Goal: Communication & Community: Answer question/provide support

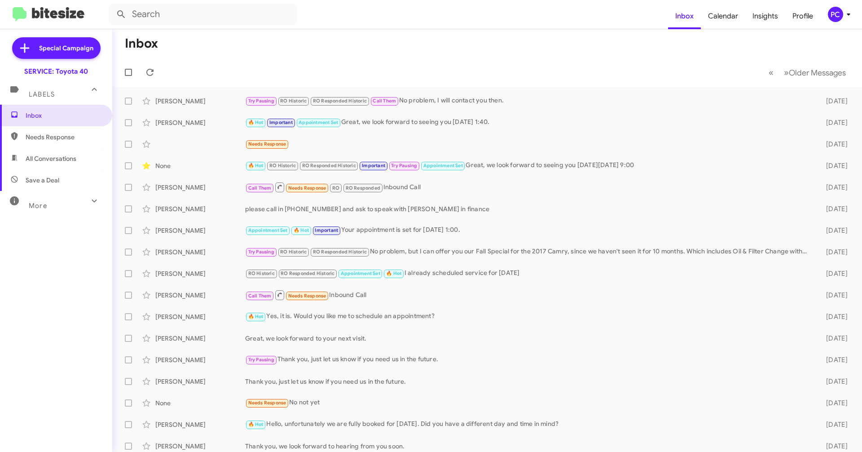
click at [44, 139] on span "Needs Response" at bounding box center [64, 137] width 76 height 9
type input "in:needs-response"
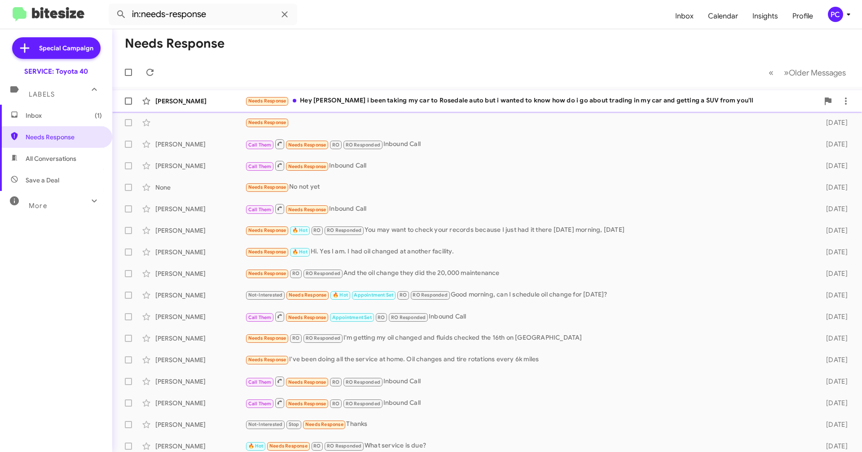
click at [214, 98] on div "[PERSON_NAME]" at bounding box center [200, 101] width 90 height 9
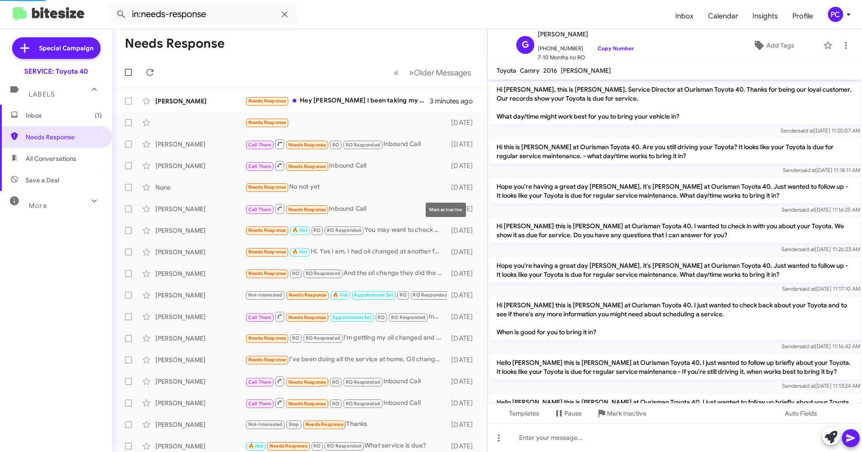
scroll to position [351, 0]
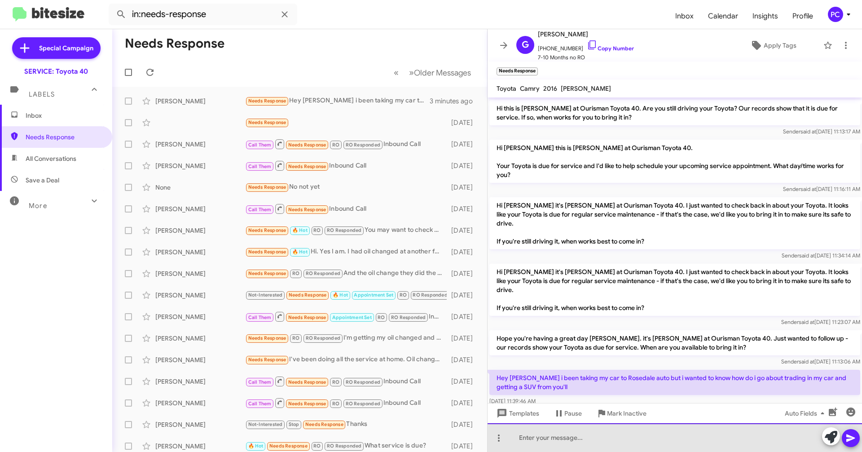
click at [413, 226] on div at bounding box center [675, 437] width 375 height 29
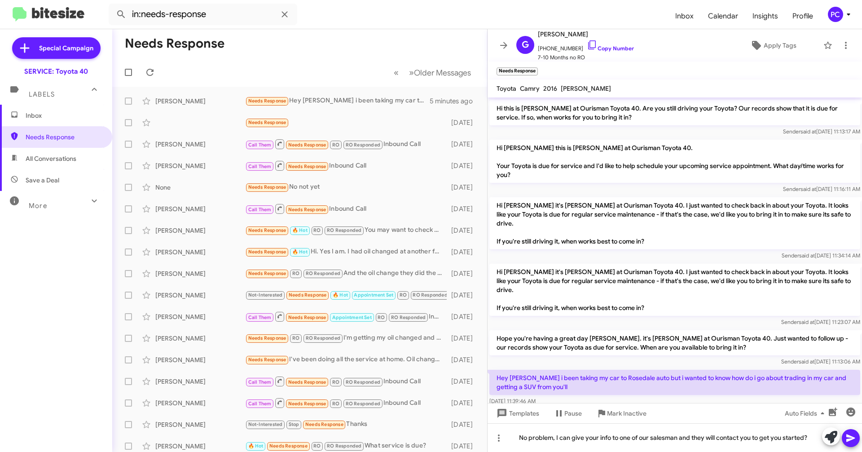
click at [413, 226] on icon at bounding box center [851, 438] width 9 height 8
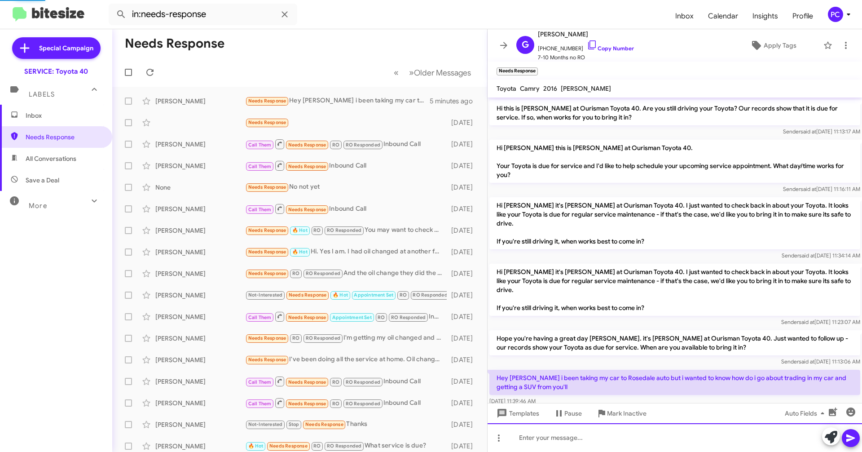
scroll to position [0, 0]
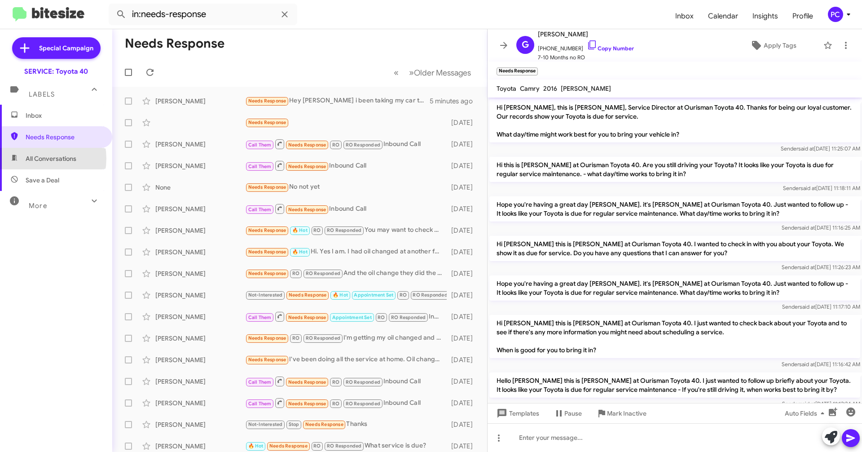
click at [38, 159] on span "All Conversations" at bounding box center [51, 158] width 51 height 9
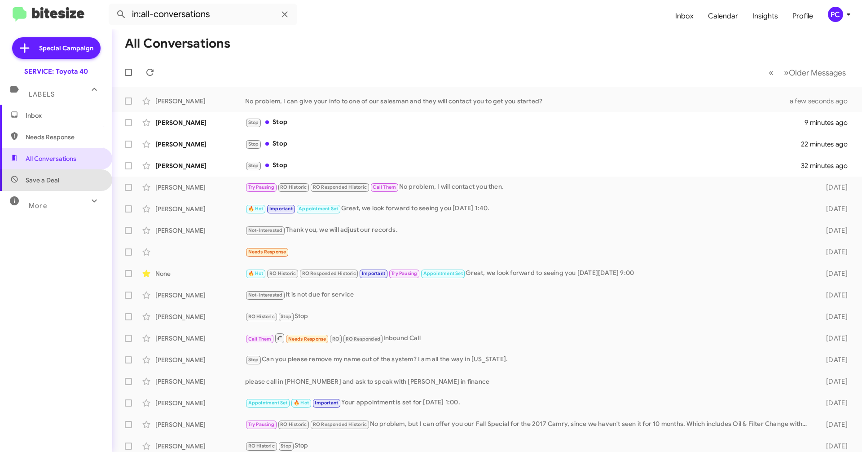
click at [75, 180] on span "Save a Deal" at bounding box center [56, 180] width 112 height 22
type input "in:not-interested"
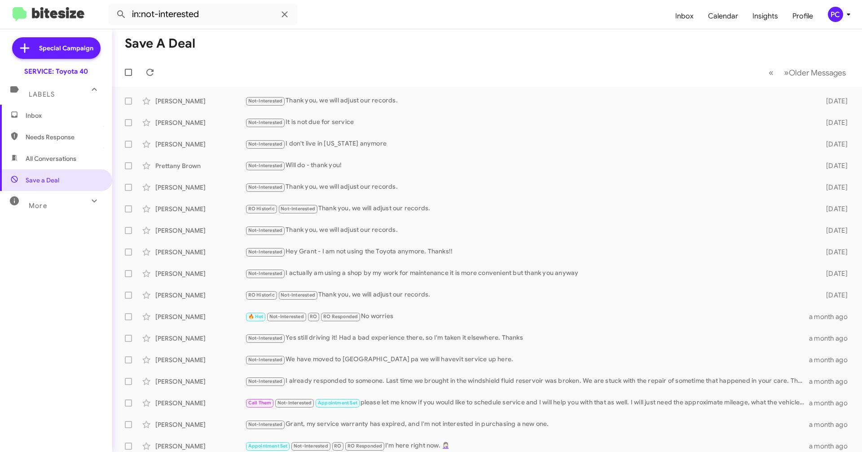
click at [50, 111] on span "Inbox" at bounding box center [64, 115] width 76 height 9
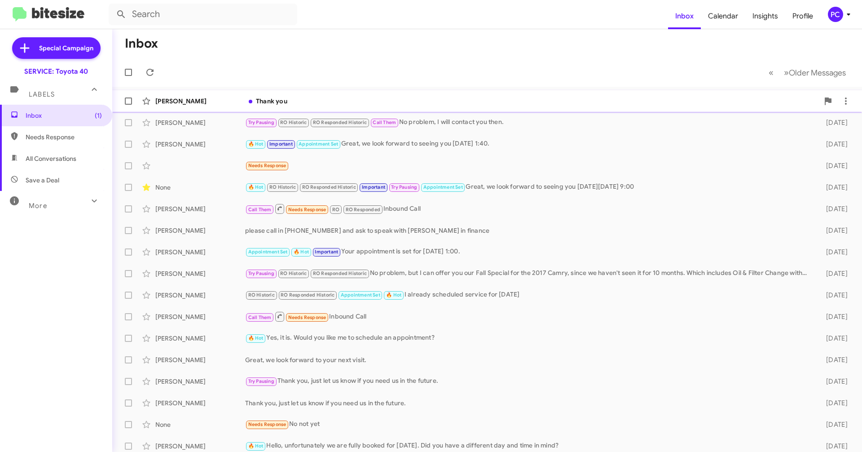
click at [215, 102] on div "[PERSON_NAME]" at bounding box center [200, 101] width 90 height 9
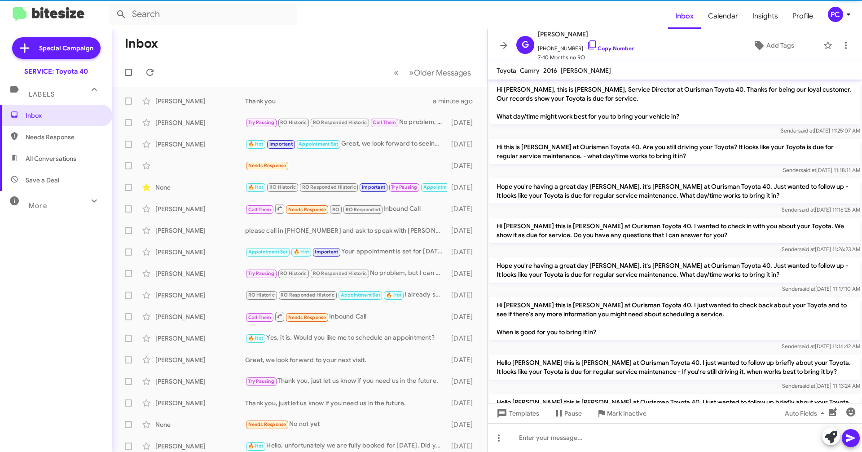
scroll to position [417, 0]
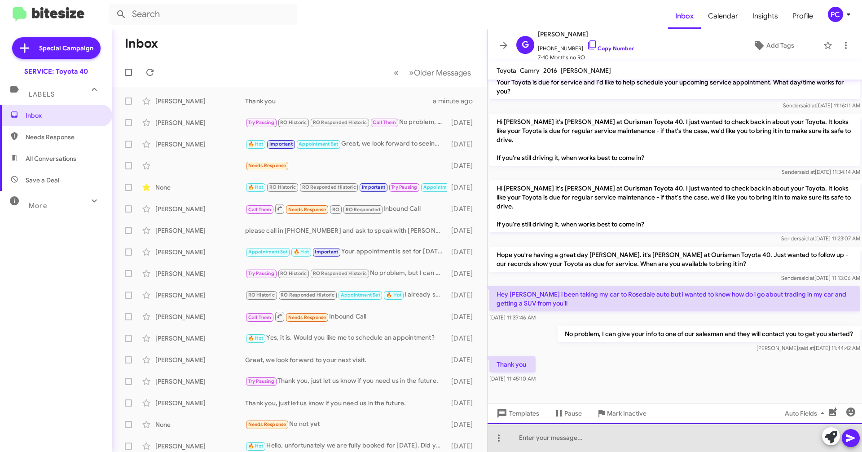
click at [413, 226] on div at bounding box center [675, 437] width 375 height 29
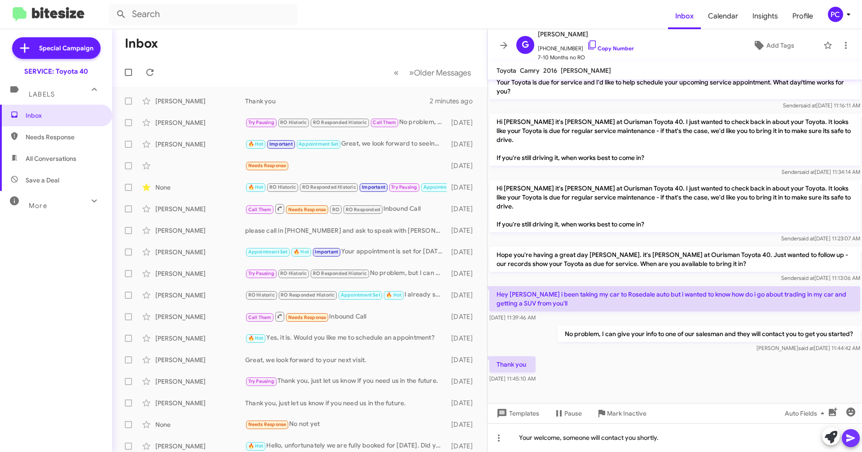
click at [413, 226] on icon at bounding box center [851, 438] width 9 height 8
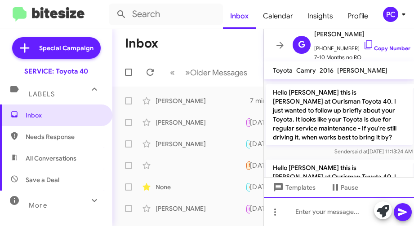
scroll to position [746, 0]
